Goal: Transaction & Acquisition: Purchase product/service

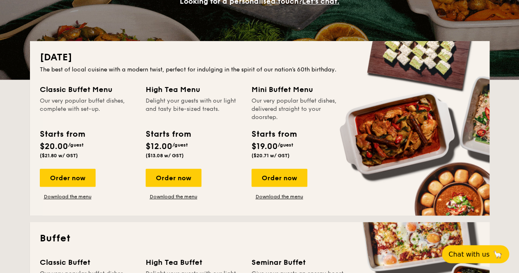
scroll to position [123, 0]
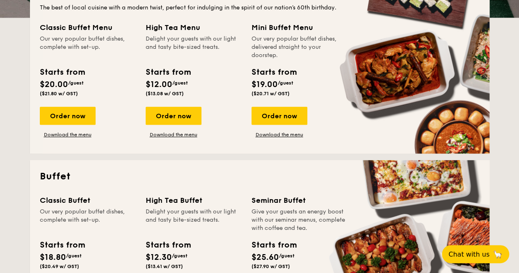
scroll to position [246, 0]
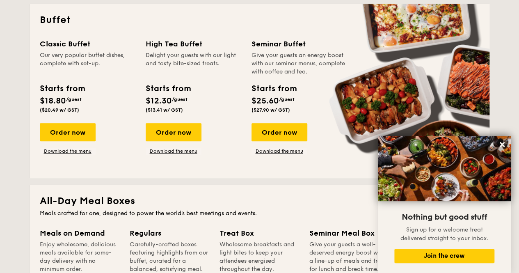
scroll to position [370, 0]
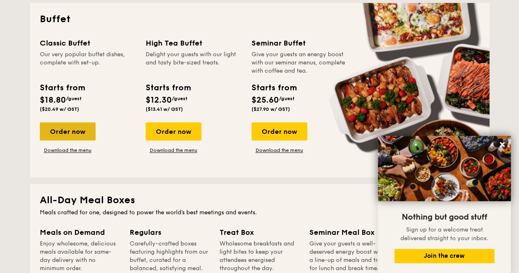
drag, startPoint x: 80, startPoint y: 132, endPoint x: 66, endPoint y: 133, distance: 14.8
click at [66, 133] on div "Order now" at bounding box center [68, 131] width 56 height 18
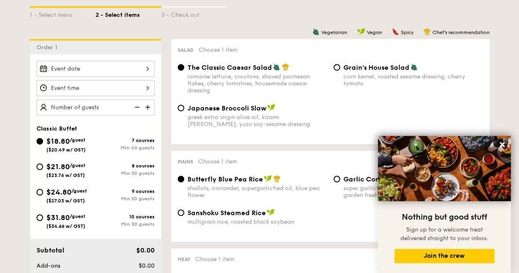
scroll to position [205, 0]
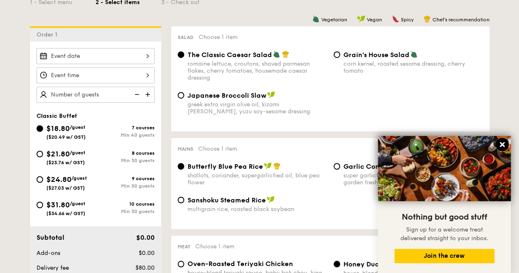
click at [502, 145] on icon at bounding box center [502, 144] width 5 height 5
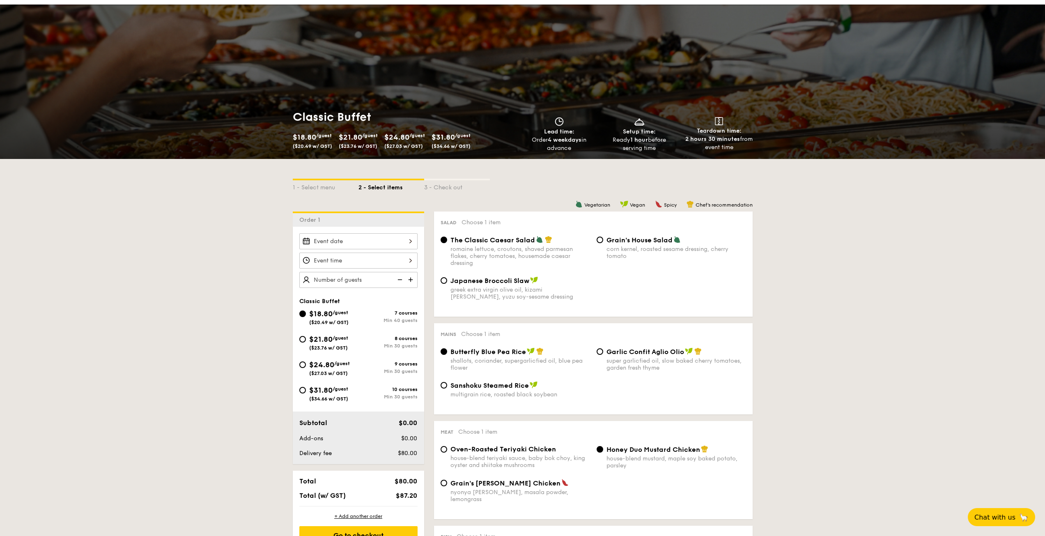
scroll to position [0, 0]
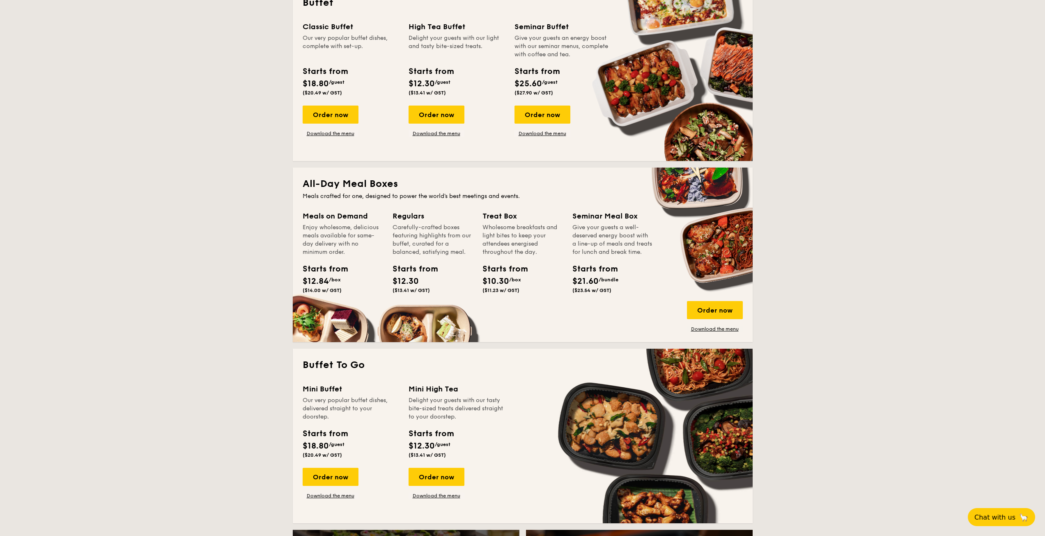
scroll to position [425, 0]
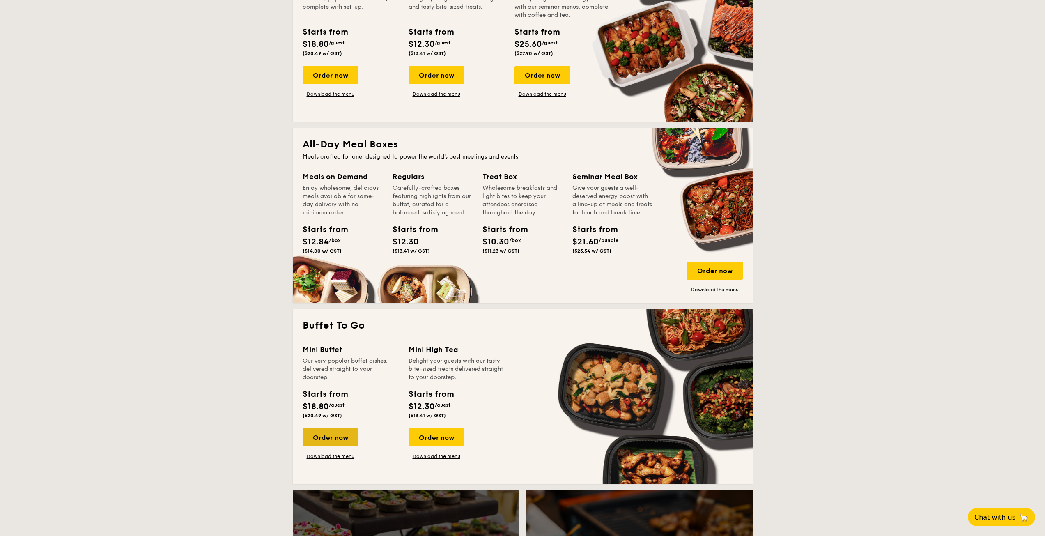
click at [339, 273] on div "Order now" at bounding box center [331, 437] width 56 height 18
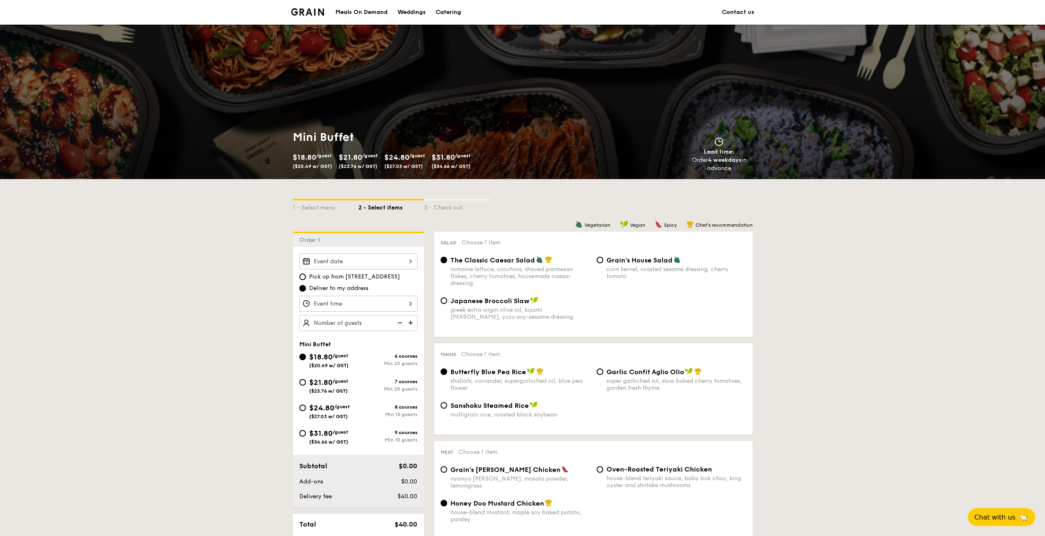
click at [405, 273] on div "Min 15 guests" at bounding box center [388, 414] width 59 height 6
click at [306, 273] on input "$24.80 /guest ($27.03 w/ GST) 8 courses Min 15 guests" at bounding box center [302, 408] width 7 height 7
radio input "true"
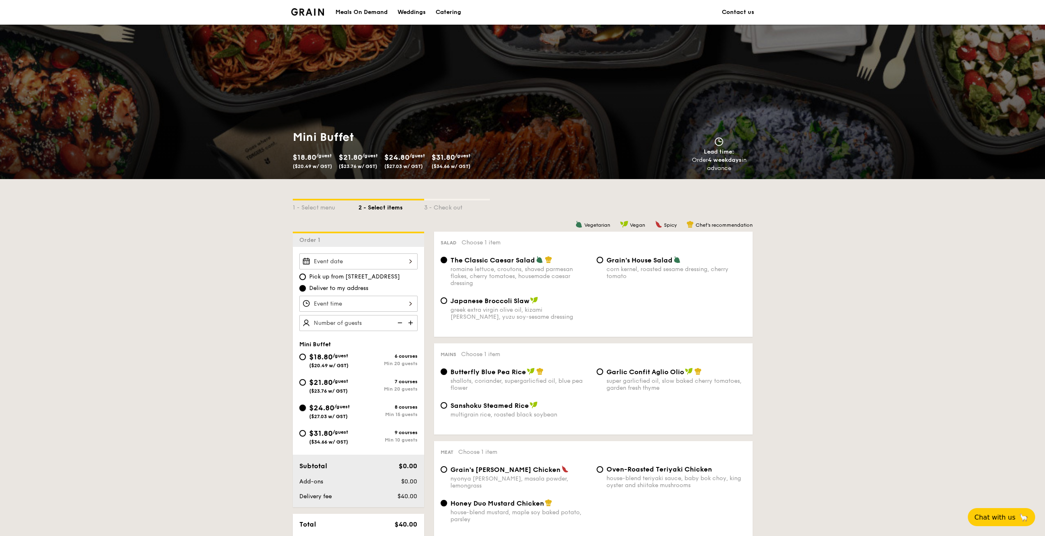
radio input "false"
radio input "true"
